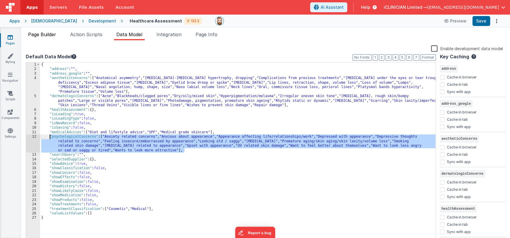
drag, startPoint x: 43, startPoint y: 30, endPoint x: 44, endPoint y: 33, distance: 2.9
click at [43, 31] on div "Page Builder Action Scripts Data Model Integration Page Info Snippet Library Na…" at bounding box center [265, 132] width 489 height 211
click at [44, 33] on span "Page Builder" at bounding box center [42, 35] width 28 height 6
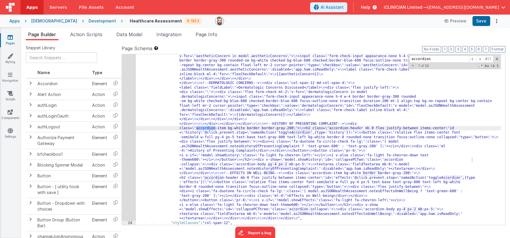
click at [220, 104] on div ""html" : "<div class= \" bg-gray-50 p-2 md:p-4 rounded-lg border border-gray-10…" at bounding box center [318, 167] width 365 height 460
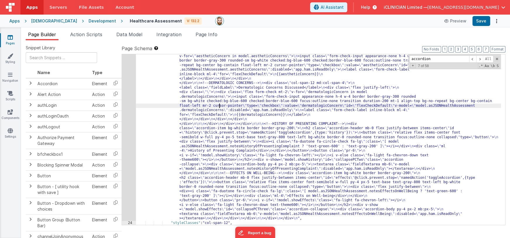
click at [131, 112] on div "23" at bounding box center [129, 79] width 14 height 285
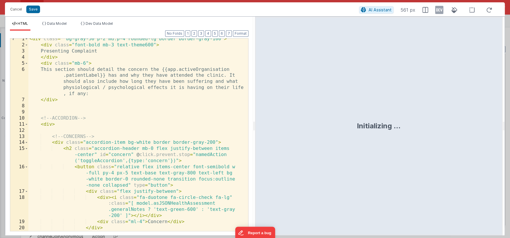
scroll to position [3, 0]
click at [27, 142] on span at bounding box center [26, 142] width 3 height 6
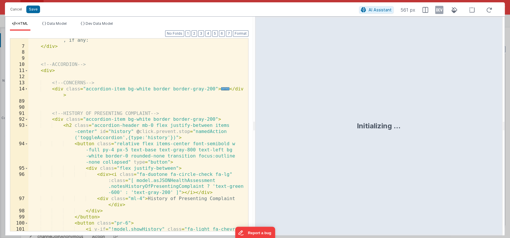
scroll to position [56, 0]
click at [27, 89] on span at bounding box center [26, 89] width 3 height 6
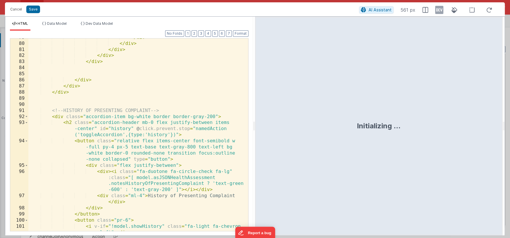
scroll to position [905, 0]
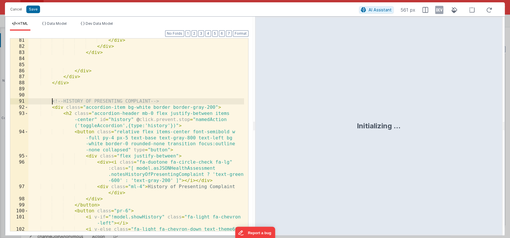
click at [52, 102] on div "</ div > </ div > </ div > </ div > </ div > </ div > <!-- HISTORY OF PRESENTIN…" at bounding box center [136, 142] width 216 height 211
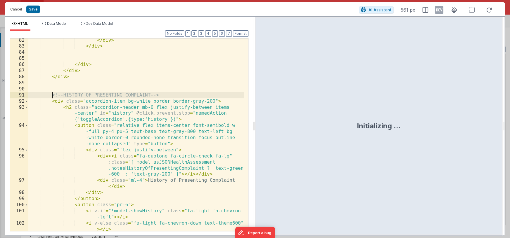
scroll to position [1224, 0]
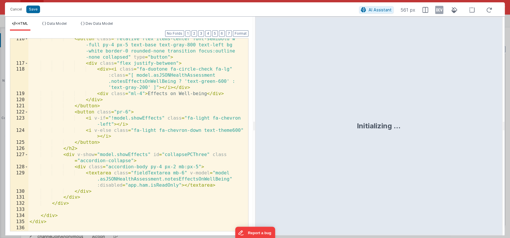
click at [89, 203] on div "< button class = "relative flex items-center font-semibold w -full py-4 px-5 te…" at bounding box center [136, 148] width 216 height 224
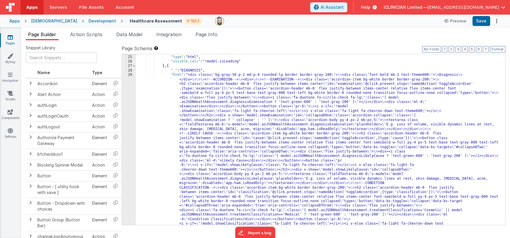
scroll to position [405, 0]
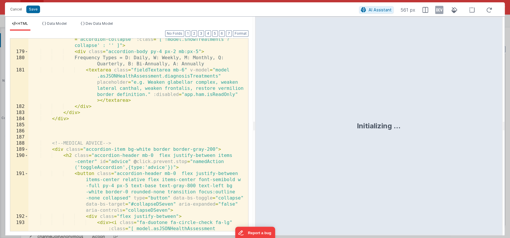
scroll to position [2263, 0]
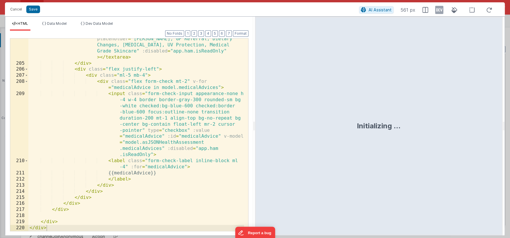
click at [168, 108] on div "< textarea class = "fieldTextarea mb-6" v-model = "model .asJSONHealthAssessmen…" at bounding box center [136, 142] width 216 height 236
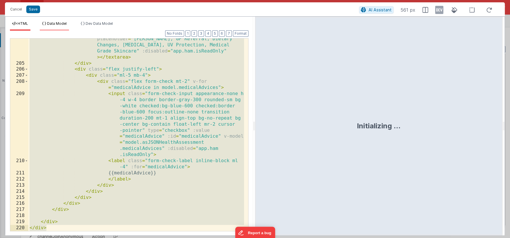
click at [55, 24] on span "Data Model" at bounding box center [57, 23] width 20 height 4
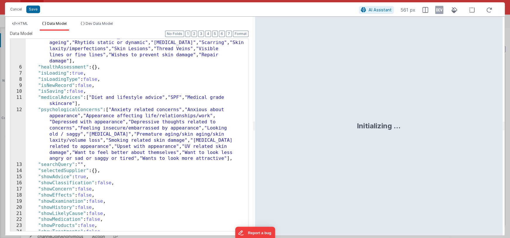
scroll to position [96, 0]
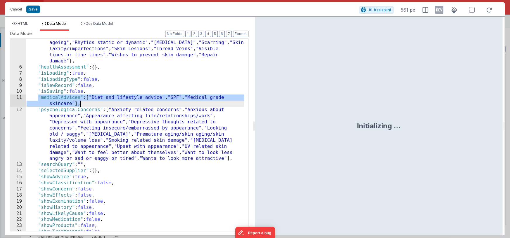
drag, startPoint x: 51, startPoint y: 102, endPoint x: 85, endPoint y: 104, distance: 34.3
click at [85, 104] on div ""dermatologicConcerns" : [ "Acne" , "Blackheads/clogged pores" , "Dry/oily /mix…" at bounding box center [135, 139] width 218 height 248
click at [17, 10] on button "Cancel" at bounding box center [16, 9] width 18 height 8
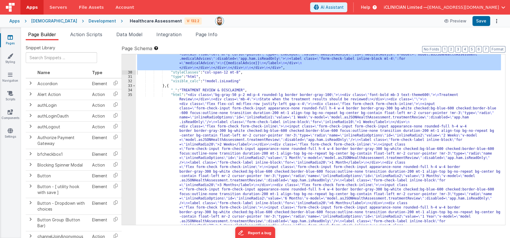
scroll to position [919, 0]
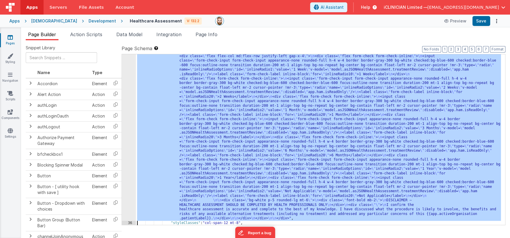
click at [132, 143] on div "35" at bounding box center [129, 133] width 14 height 176
click at [130, 136] on div "35" at bounding box center [129, 133] width 14 height 176
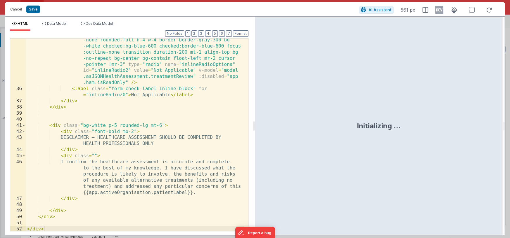
scroll to position [0, 0]
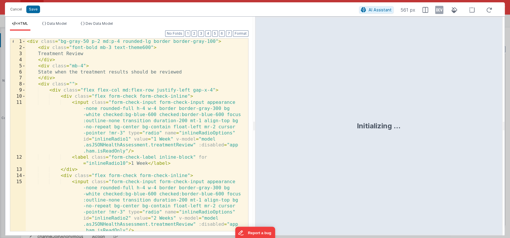
click at [186, 143] on div "< div class = "bg-gray-50 p-2 md:p-4 rounded-lg border border-gray-100" > < div…" at bounding box center [135, 144] width 218 height 211
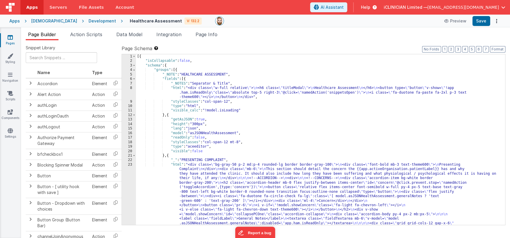
click at [9, 38] on icon at bounding box center [10, 37] width 5 height 6
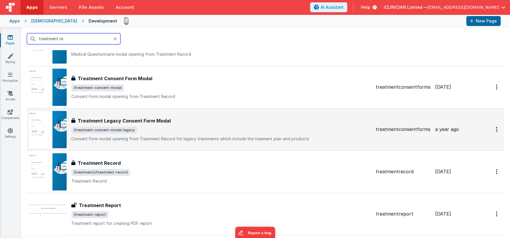
scroll to position [141, 0]
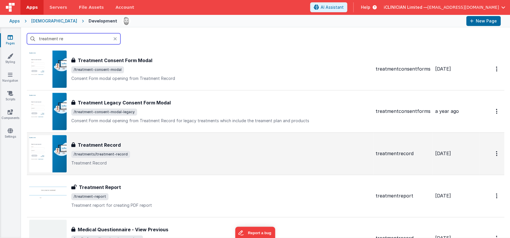
type input "treatment re"
click at [156, 153] on span "/treatments/treatment-record" at bounding box center [221, 154] width 300 height 7
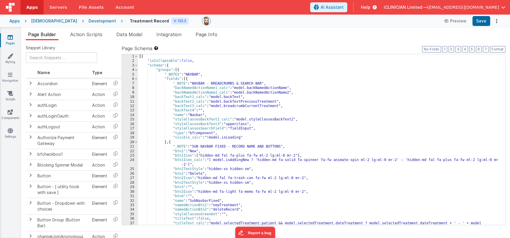
click at [233, 124] on div "[{ "isCollapsable" : false , "schema" : { "groups" : [{ "_NOTES" : "NAVBAR" , "…" at bounding box center [319, 146] width 363 height 185
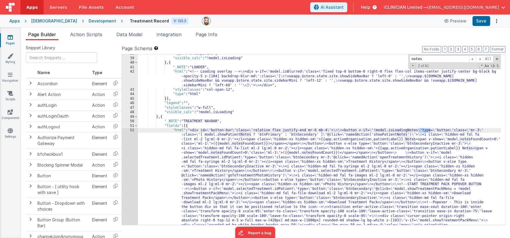
scroll to position [188, 0]
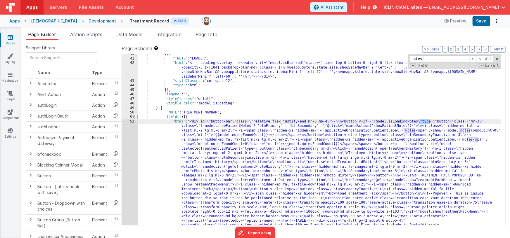
click at [137, 116] on span at bounding box center [135, 117] width 3 height 4
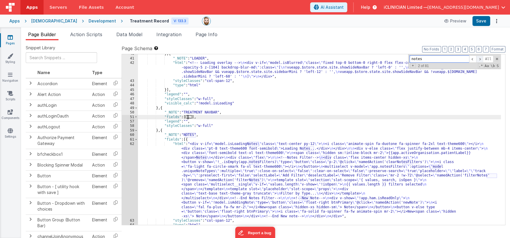
click at [478, 59] on span at bounding box center [479, 59] width 7 height 7
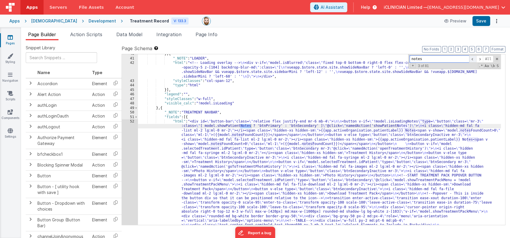
click at [470, 58] on span at bounding box center [472, 59] width 7 height 7
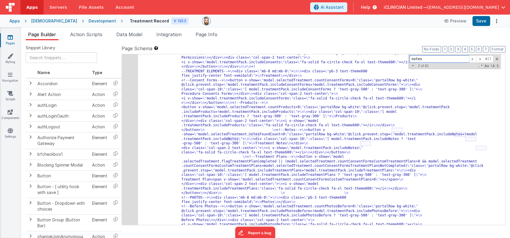
scroll to position [491, 0]
click at [479, 58] on span at bounding box center [479, 59] width 7 height 7
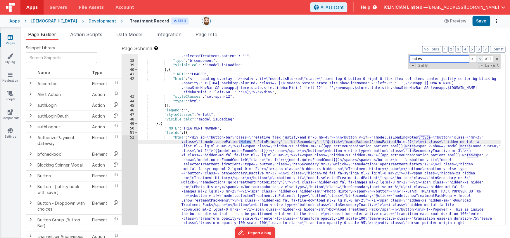
click at [479, 58] on span at bounding box center [479, 59] width 7 height 7
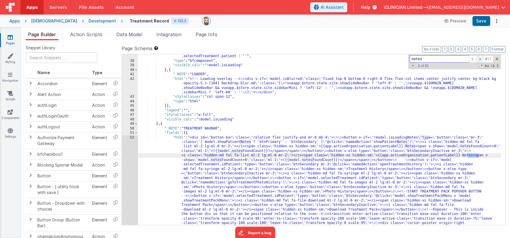
click at [479, 58] on span at bounding box center [479, 59] width 7 height 7
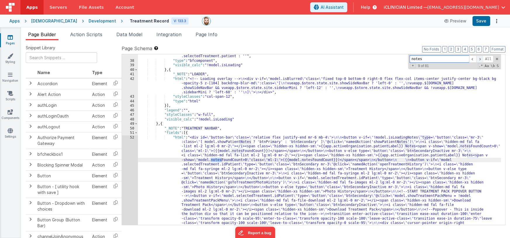
click at [479, 58] on span at bounding box center [479, 59] width 7 height 7
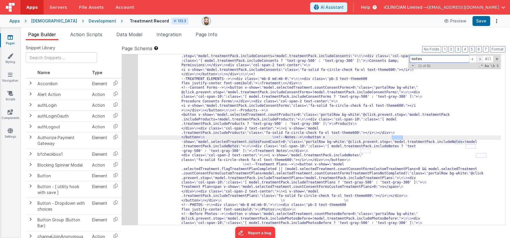
click at [479, 58] on span at bounding box center [479, 59] width 7 height 7
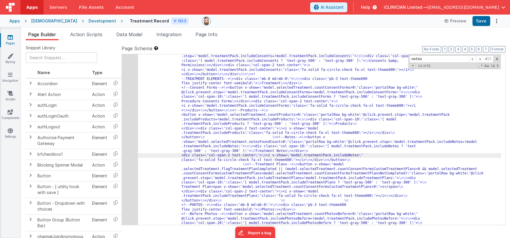
click at [134, 151] on div "52" at bounding box center [130, 165] width 16 height 682
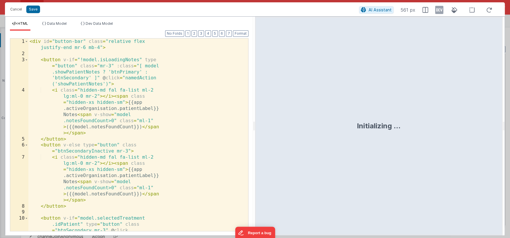
scroll to position [768, 0]
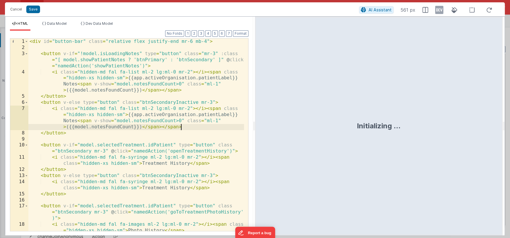
click at [196, 129] on div "< div id = "button-bar" class = "relative flex justify-end mr-6 mb-4" > < butto…" at bounding box center [136, 141] width 216 height 205
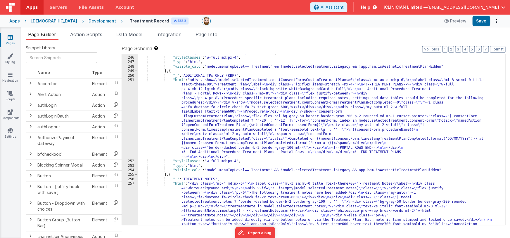
scroll to position [4938, 0]
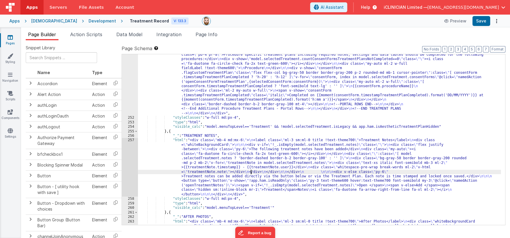
click at [250, 170] on div ""html" : "<div v-show= \" model.selectedTreatment.countConsentFormsCustomTreatm…" at bounding box center [319, 189] width 363 height 311
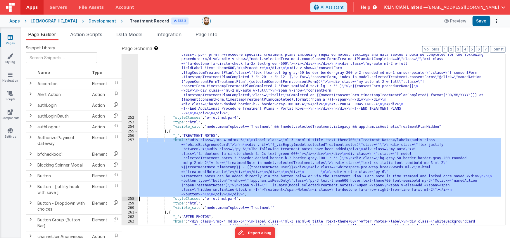
click at [130, 164] on div "257" at bounding box center [130, 167] width 16 height 59
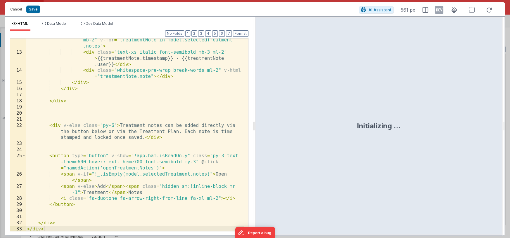
scroll to position [0, 0]
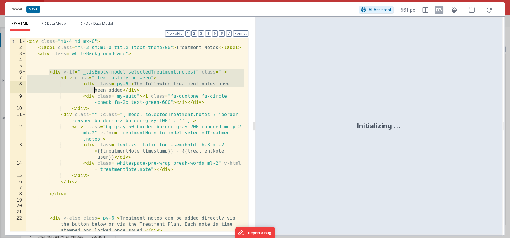
drag, startPoint x: 49, startPoint y: 72, endPoint x: 66, endPoint y: 93, distance: 27.2
click at [66, 93] on div "< div class = "mb-4 md:mx-6" > < label class = "ml-3 sm:ml-0 title !text-theme7…" at bounding box center [135, 141] width 218 height 205
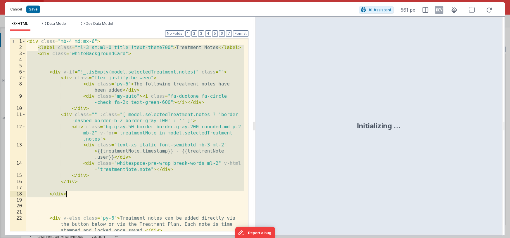
drag, startPoint x: 39, startPoint y: 47, endPoint x: 70, endPoint y: 193, distance: 149.1
click at [70, 193] on div "< div class = "mb-4 md:mx-6" > < label class = "ml-3 sm:ml-0 title !text-theme7…" at bounding box center [135, 141] width 218 height 205
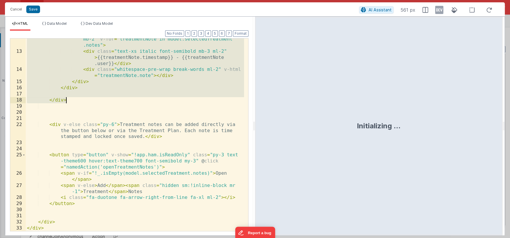
scroll to position [94, 0]
click at [135, 128] on div "< div class = "bg-gray-50 border border-gray-200 rounded-md p-2 mb-2" v-for = "…" at bounding box center [135, 138] width 218 height 217
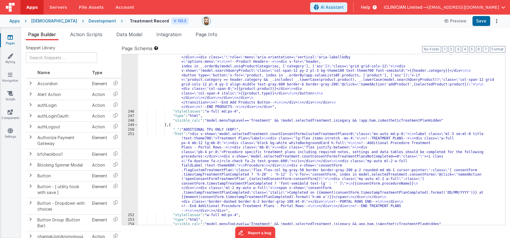
scroll to position [4840, 0]
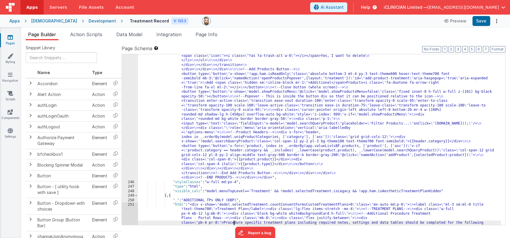
scroll to position [4734, 0]
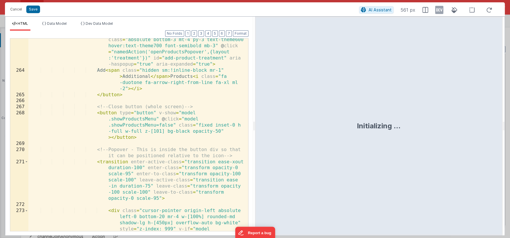
scroll to position [3244, 0]
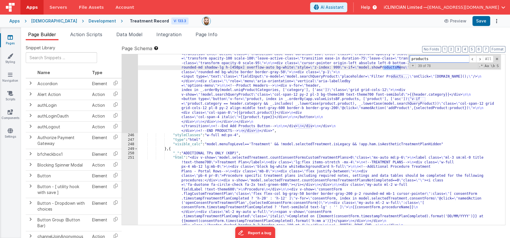
scroll to position [4731, 0]
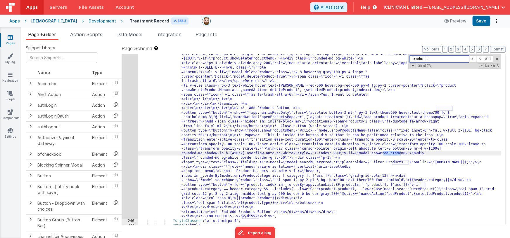
type input "products"
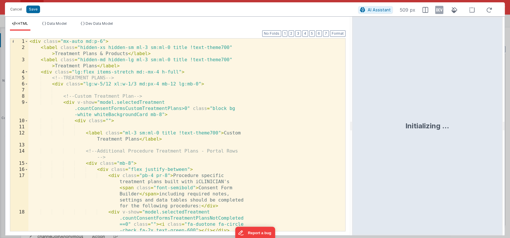
drag, startPoint x: 254, startPoint y: 129, endPoint x: 352, endPoint y: 124, distance: 98.6
click at [352, 124] on html "Cancel Save AI Assistant 509 px HTML Data Model Dev Data Model Format 7 6 5 4 3…" at bounding box center [255, 119] width 510 height 238
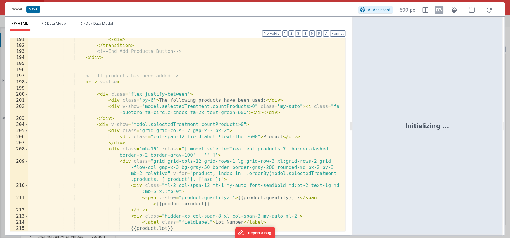
scroll to position [1708, 0]
click at [86, 81] on div "</ div > </ transition > <!-- End Add Products Button --> </ div > <!-- If prod…" at bounding box center [184, 137] width 313 height 205
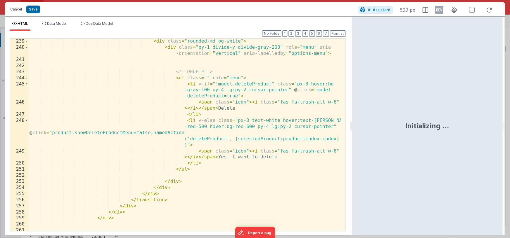
scroll to position [2156, 0]
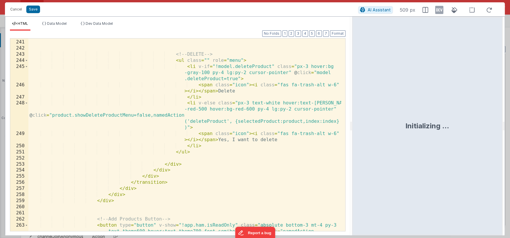
click at [129, 195] on div "< div class = "py-1 divide-y divide-gray-200" role = "menu" aria -orientation =…" at bounding box center [184, 141] width 313 height 229
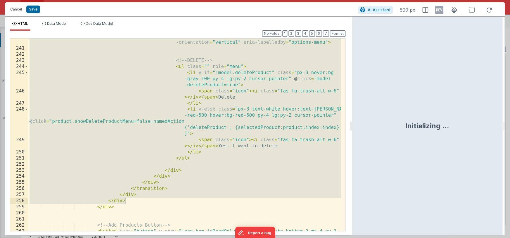
scroll to position [2155, 0]
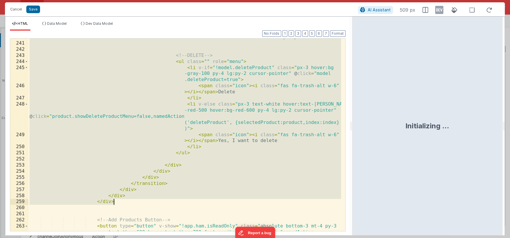
click at [114, 203] on div "< div class = "py-1 divide-y divide-gray-200" role = "menu" aria -orientation =…" at bounding box center [184, 142] width 313 height 229
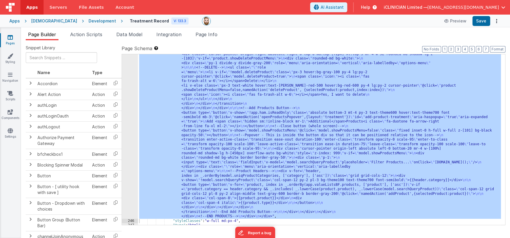
click at [14, 37] on link "Pages" at bounding box center [10, 40] width 21 height 12
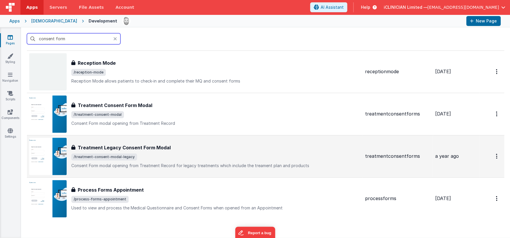
scroll to position [308, 0]
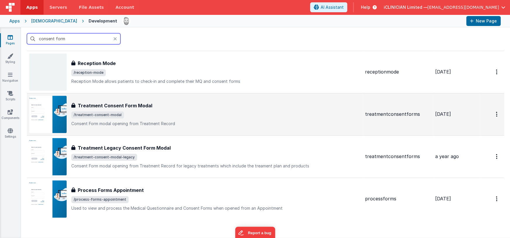
type input "consent form"
click at [140, 118] on span "/treatment-consent-modal" at bounding box center [215, 115] width 289 height 7
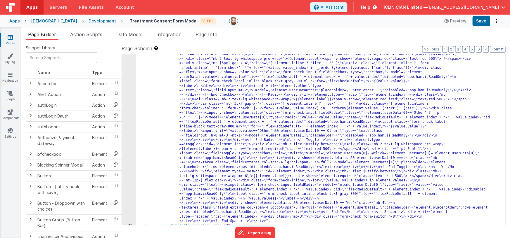
scroll to position [1159, 0]
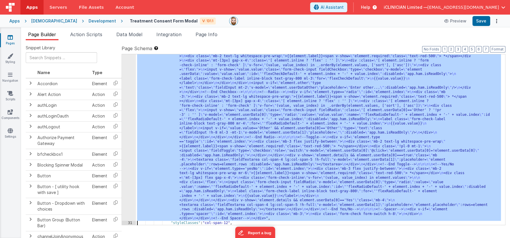
click at [129, 108] on div "30" at bounding box center [129, 22] width 14 height 397
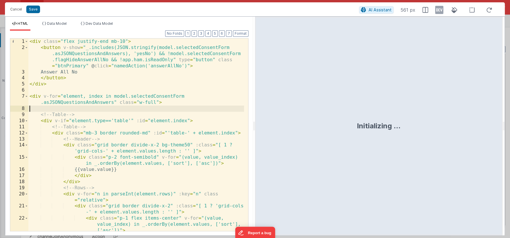
click at [216, 108] on div "< div class = "flex justify-end mb-10" > < button v-show = "_.includes(JSON.str…" at bounding box center [136, 141] width 216 height 205
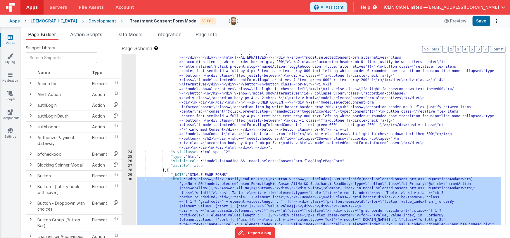
scroll to position [850, 0]
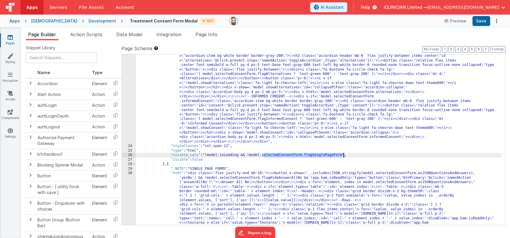
drag, startPoint x: 263, startPoint y: 155, endPoint x: 343, endPoint y: 154, distance: 79.8
click at [343, 154] on div ""html" : "<div class= \" bg-gray-50 p-2 md:p-4 rounded-lg border border-gray-10…" at bounding box center [318, 13] width 365 height 1400
click at [209, 99] on div ""html" : "<div class= \" bg-gray-50 p-2 md:p-4 rounded-lg border border-gray-10…" at bounding box center [318, 14] width 365 height 1400
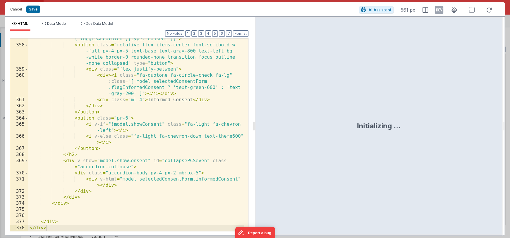
scroll to position [3980, 0]
click at [142, 99] on div "< h2 class = "accordion-header mb-0 flex justify-between items -center" id = "c…" at bounding box center [136, 133] width 216 height 217
